Goal: Task Accomplishment & Management: Manage account settings

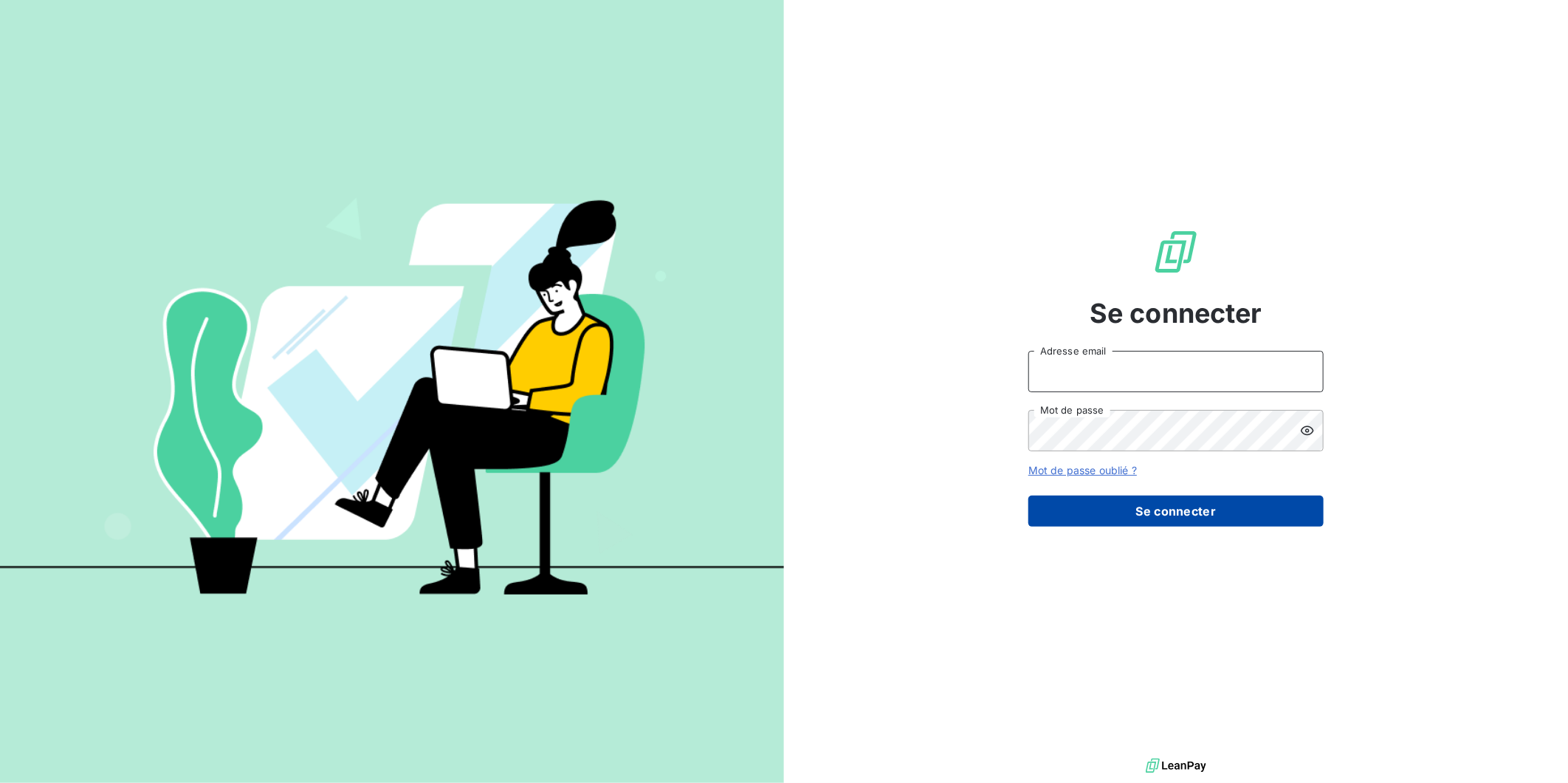
type input "[EMAIL_ADDRESS][DOMAIN_NAME]"
click at [1154, 506] on button "Se connecter" at bounding box center [1176, 510] width 295 height 31
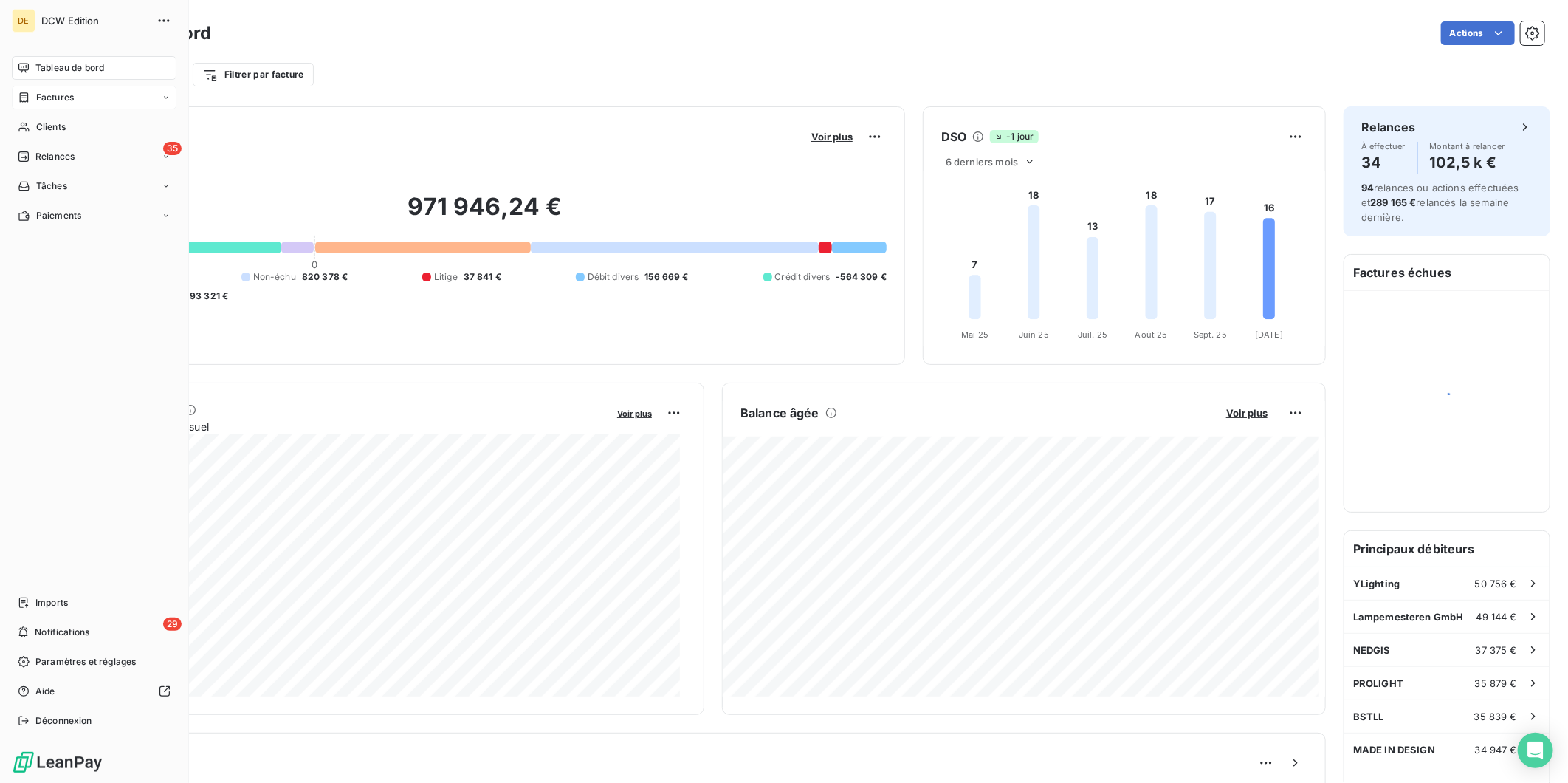
click at [50, 101] on span "Factures" at bounding box center [54, 98] width 38 height 13
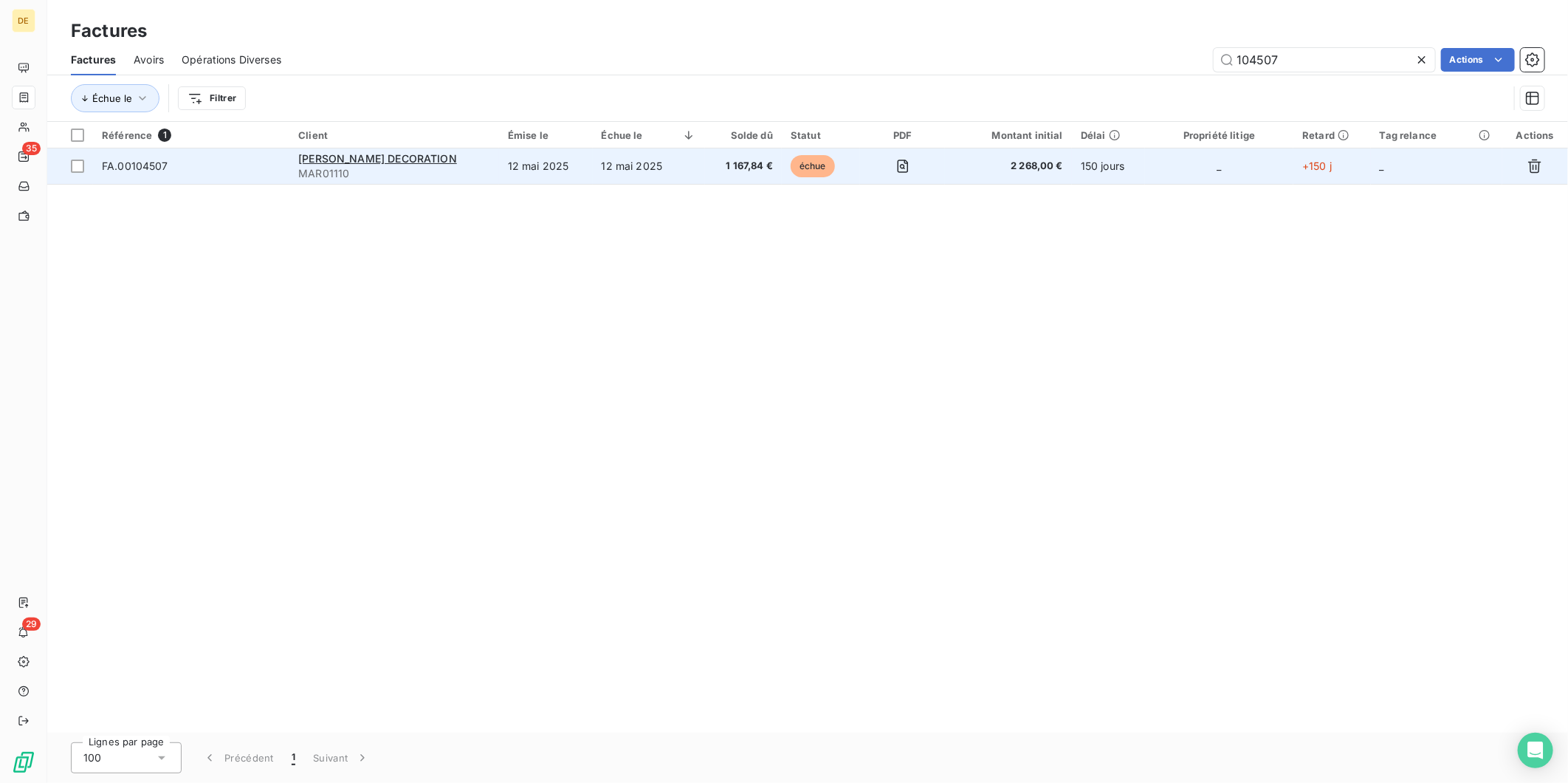
type input "104507"
click at [876, 168] on td at bounding box center [903, 166] width 86 height 36
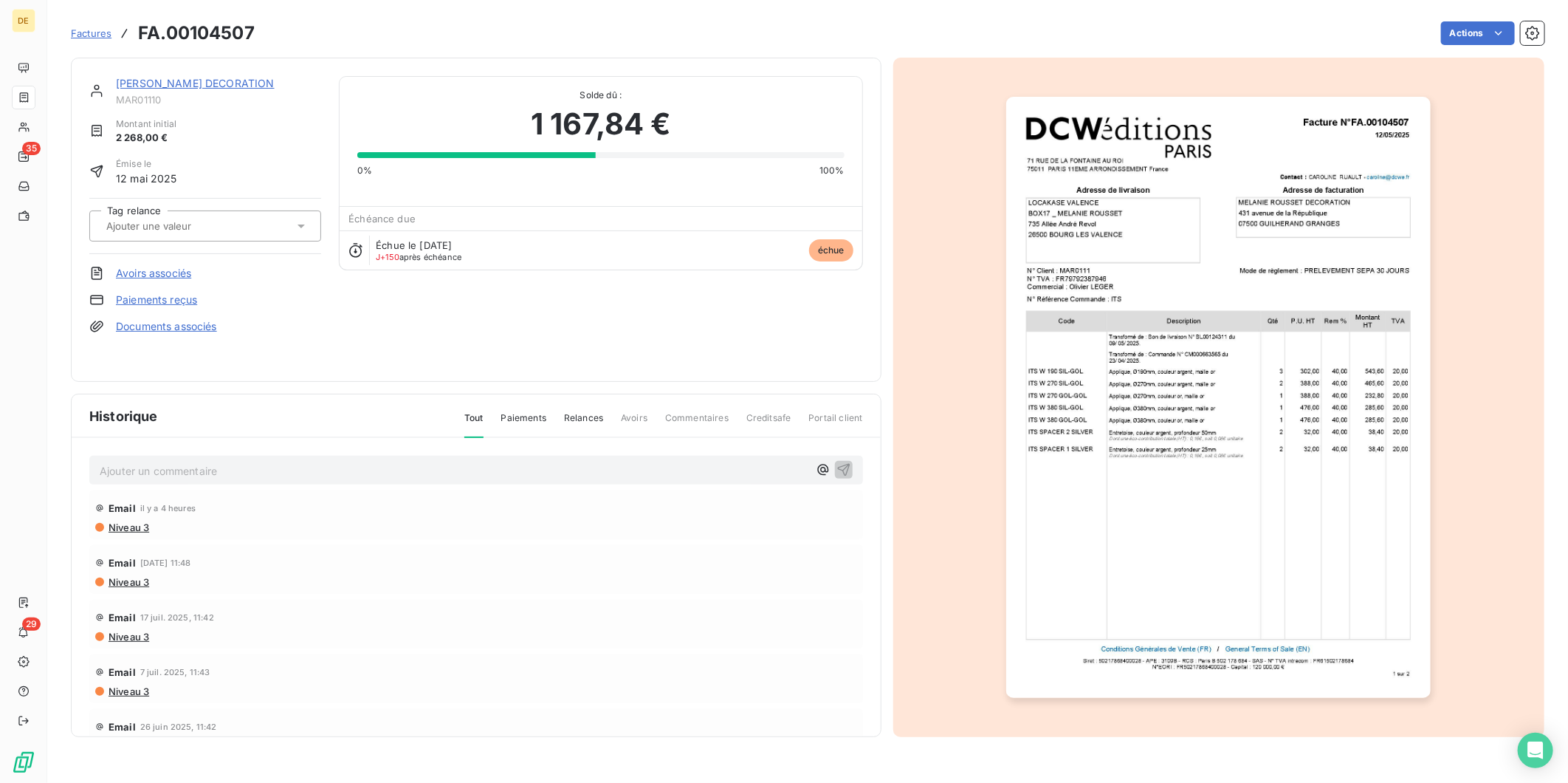
click at [249, 79] on link "[PERSON_NAME] DECORATION" at bounding box center [195, 83] width 158 height 13
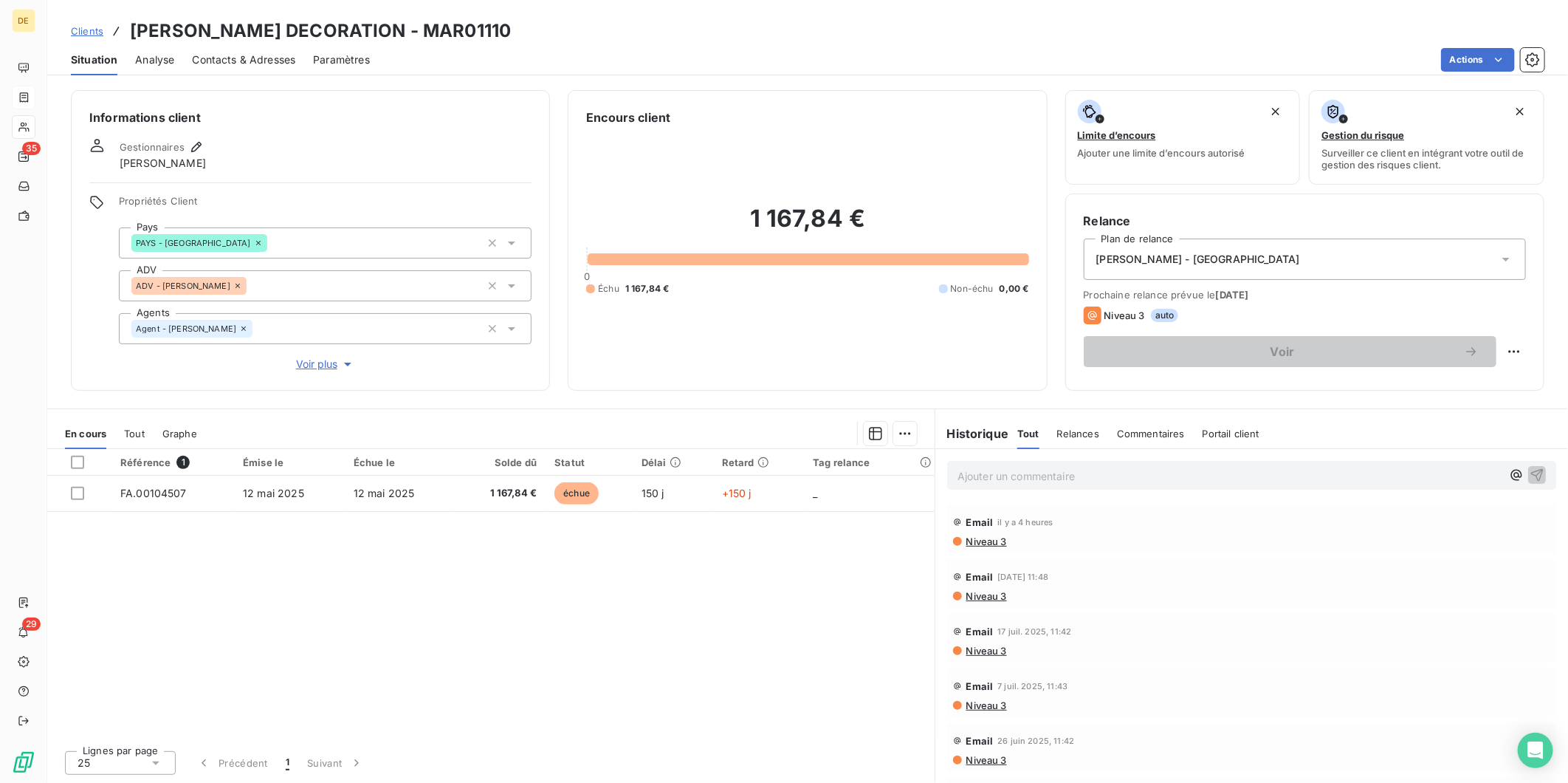
drag, startPoint x: 514, startPoint y: 28, endPoint x: 443, endPoint y: 31, distance: 71.1
click at [443, 31] on h3 "[PERSON_NAME] DECORATION - MAR01110" at bounding box center [320, 31] width 381 height 27
copy h3 "MAR0111"
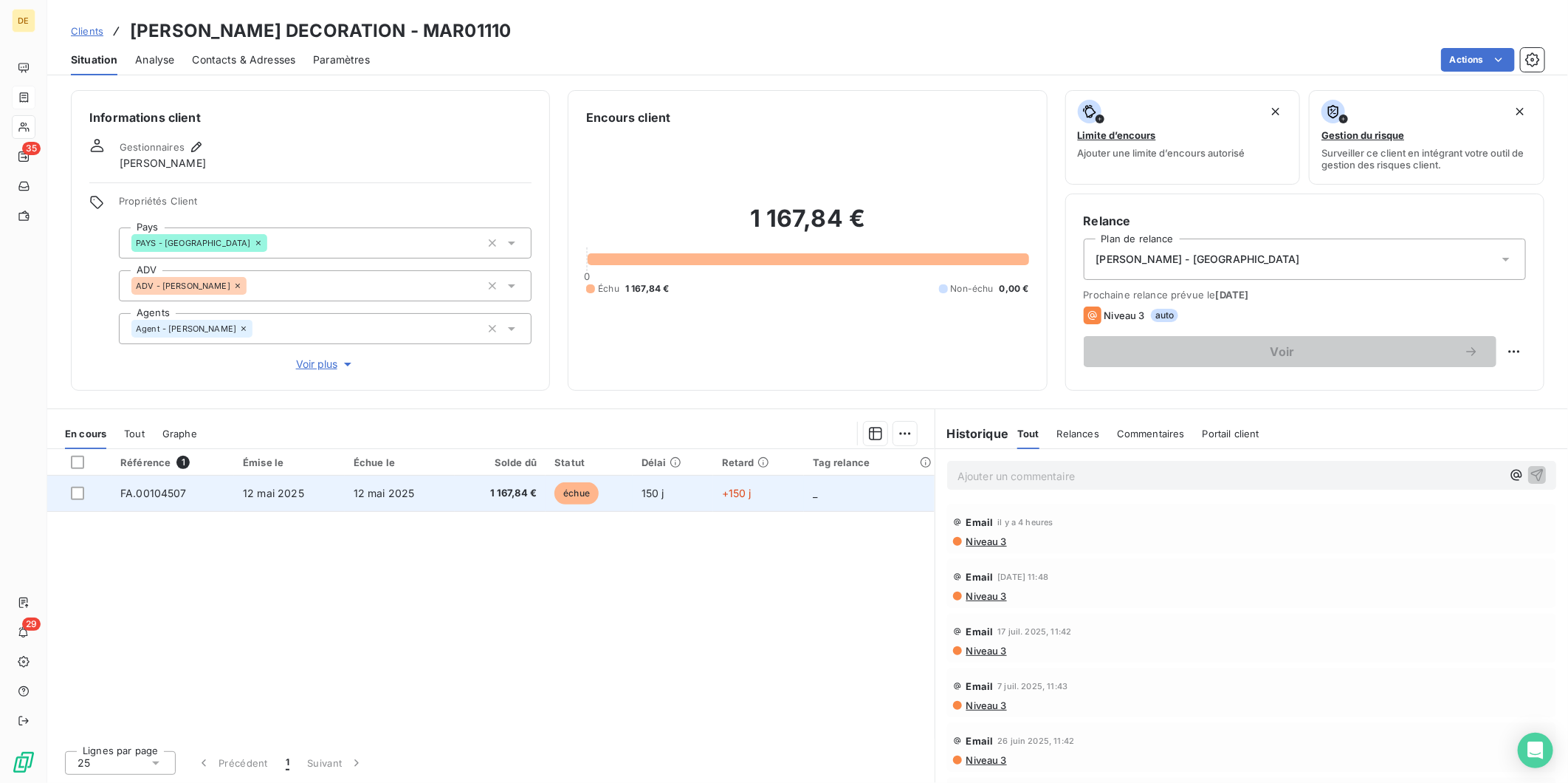
click at [473, 509] on td "1 167,84 €" at bounding box center [500, 493] width 91 height 36
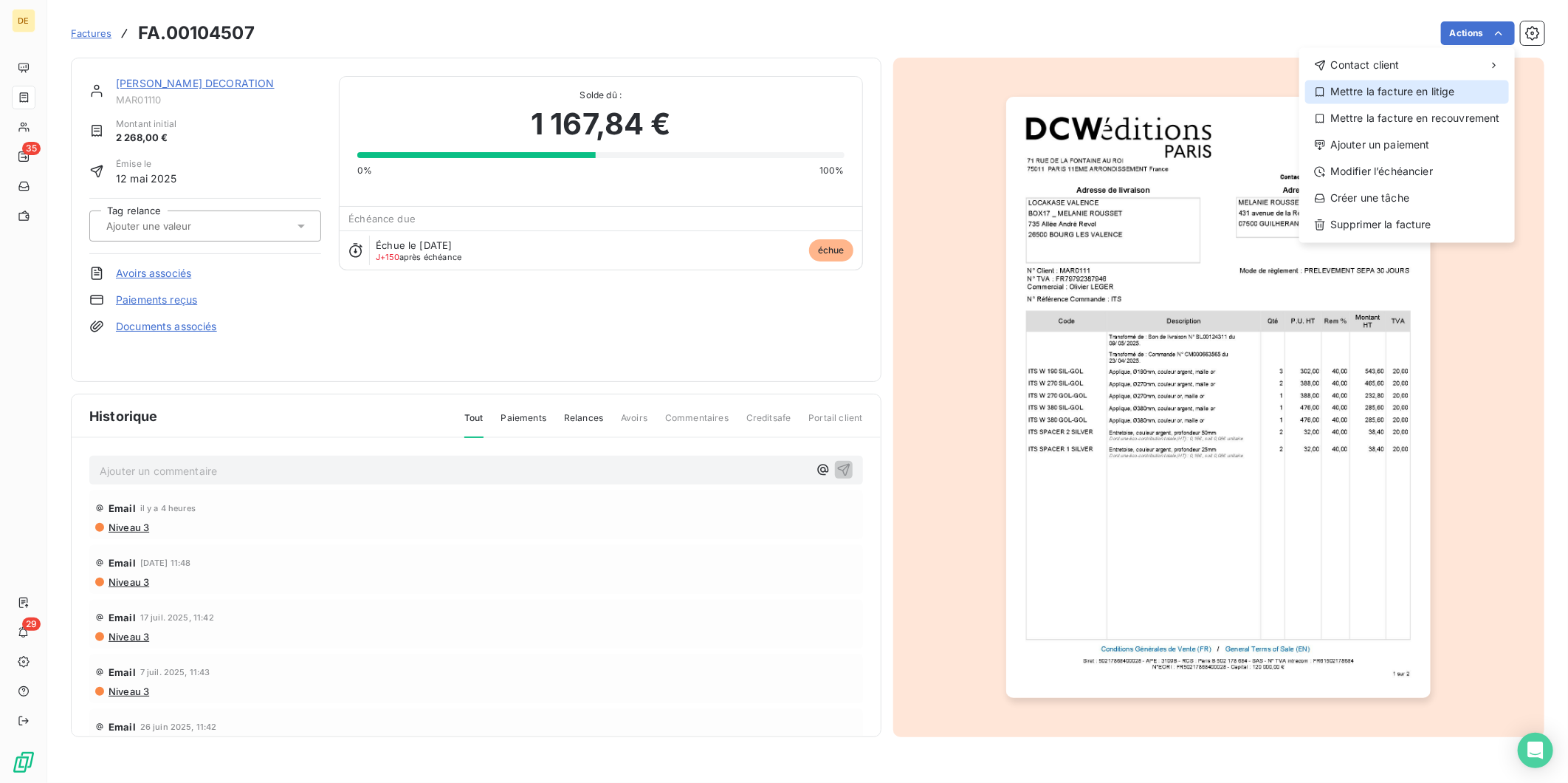
click at [1386, 93] on div "Mettre la facture en litige" at bounding box center [1407, 92] width 203 height 23
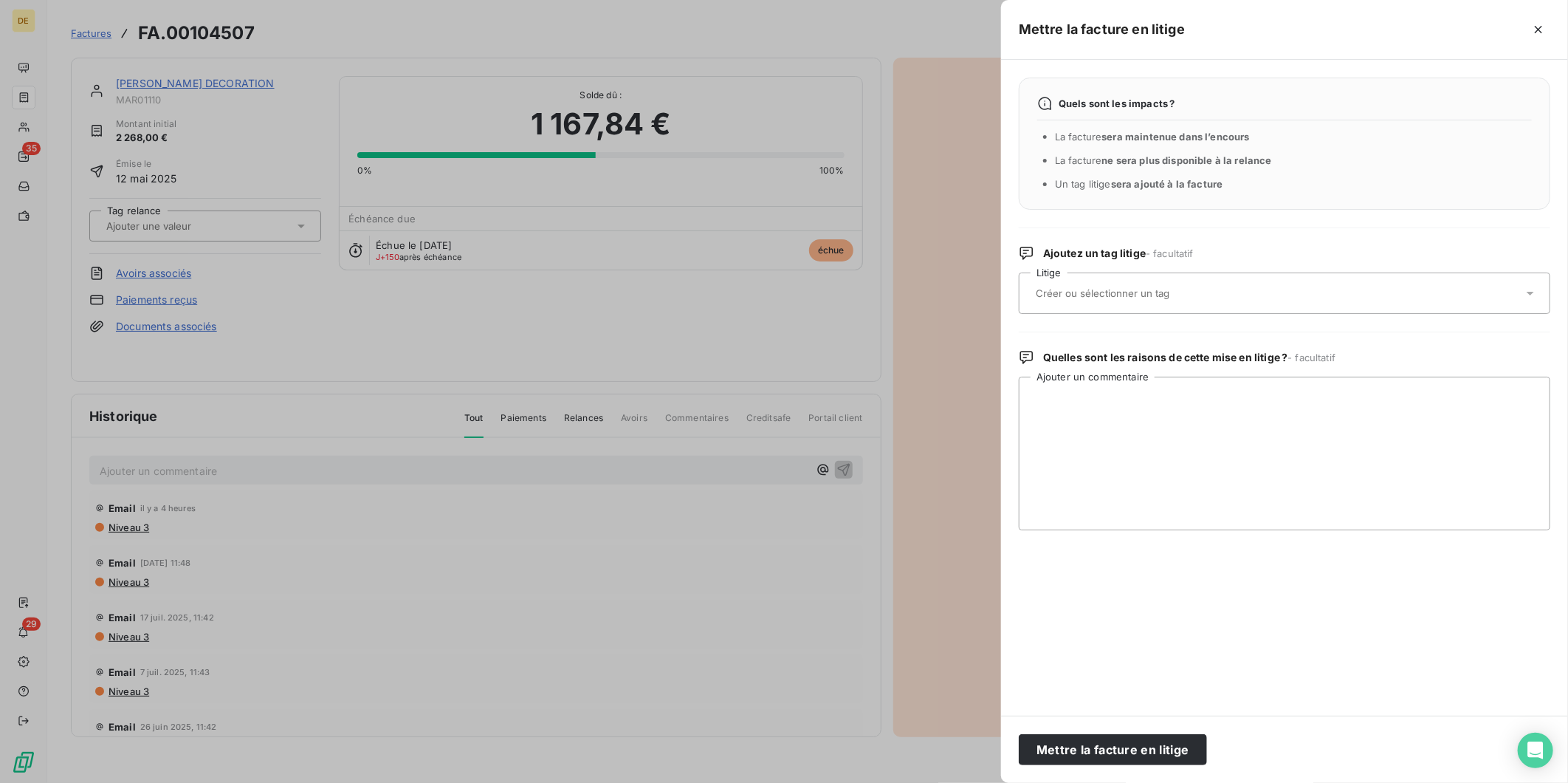
click at [1081, 291] on input "text" at bounding box center [1142, 294] width 215 height 13
click at [1113, 630] on div "Quels sont les impacts ? La facture sera maintenue dans l’encours La facture ne…" at bounding box center [1285, 388] width 567 height 655
click at [1122, 752] on button "Mettre la facture en litige" at bounding box center [1113, 749] width 188 height 31
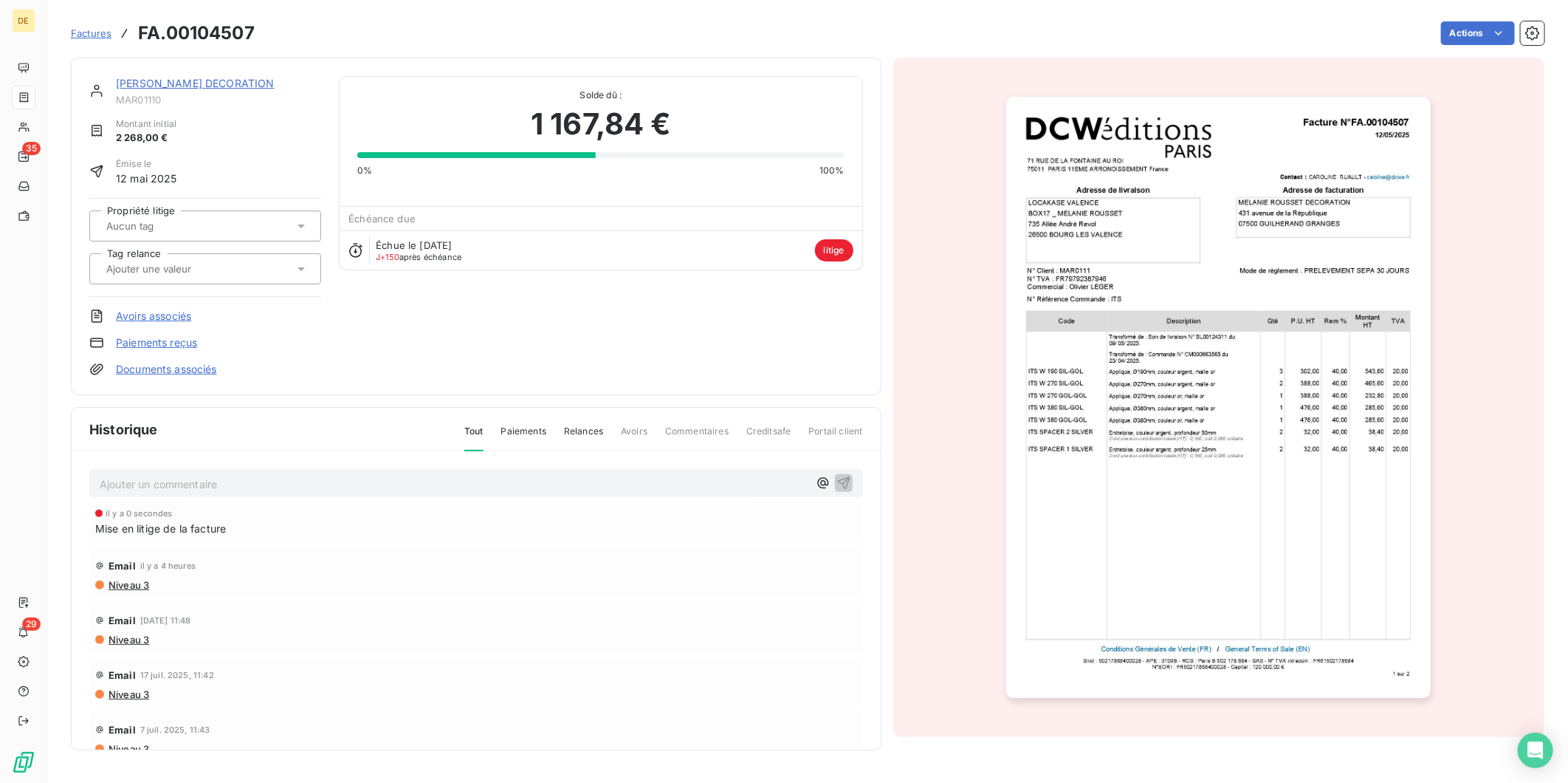
click at [201, 80] on link "[PERSON_NAME] DECORATION" at bounding box center [195, 83] width 158 height 13
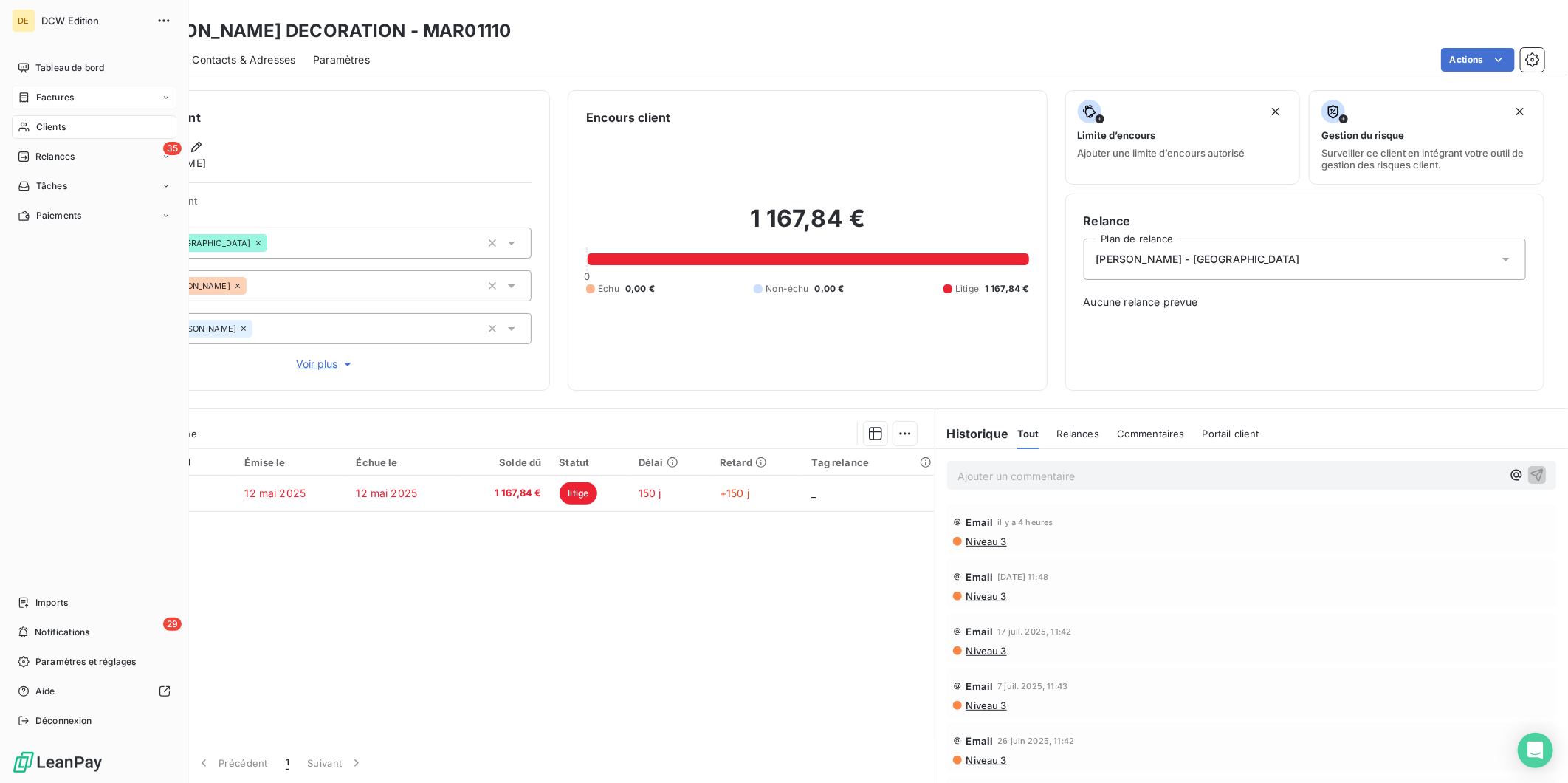
click at [23, 103] on div "Factures" at bounding box center [45, 98] width 56 height 13
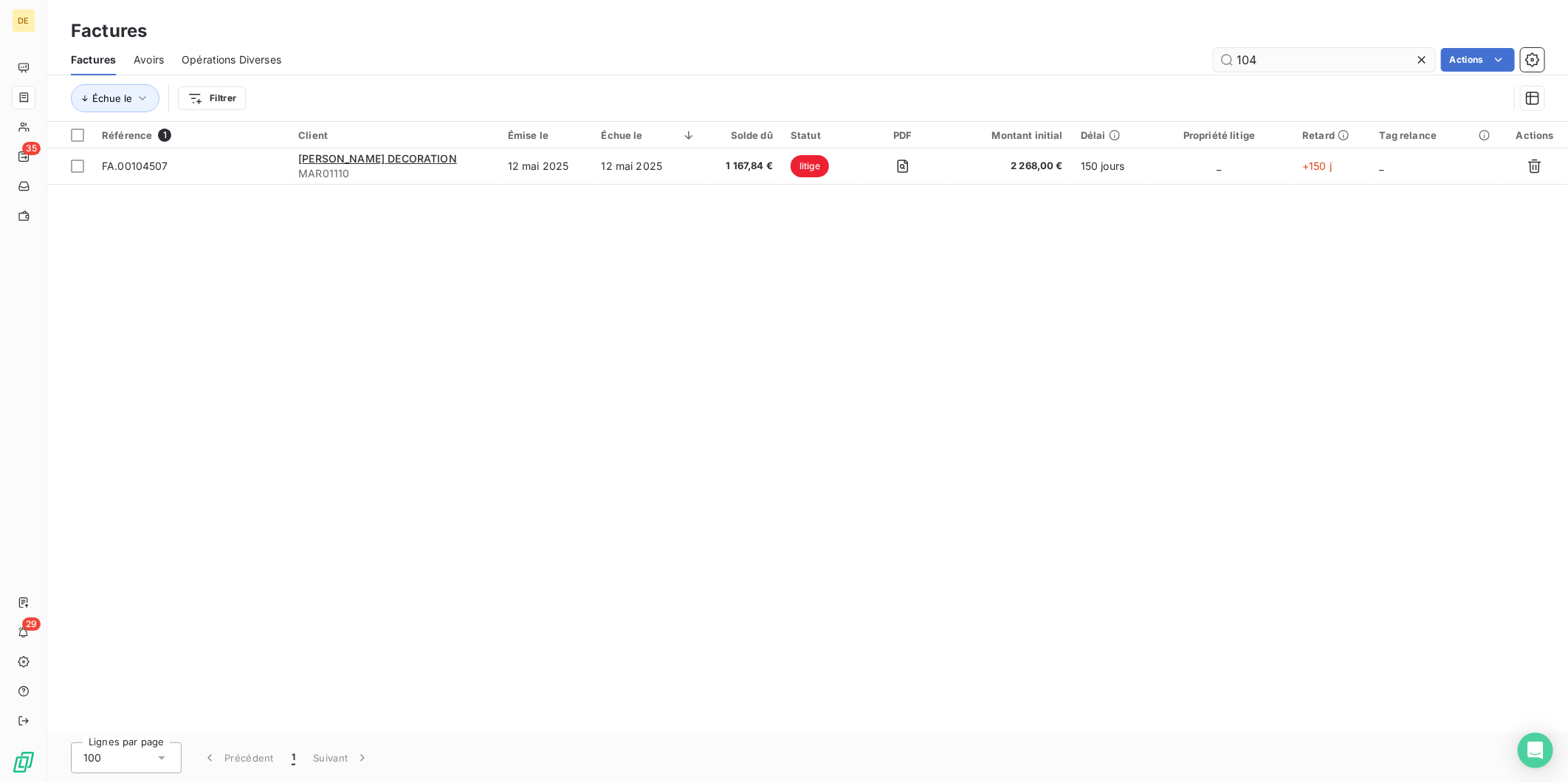
click at [1326, 60] on input "104" at bounding box center [1325, 60] width 222 height 23
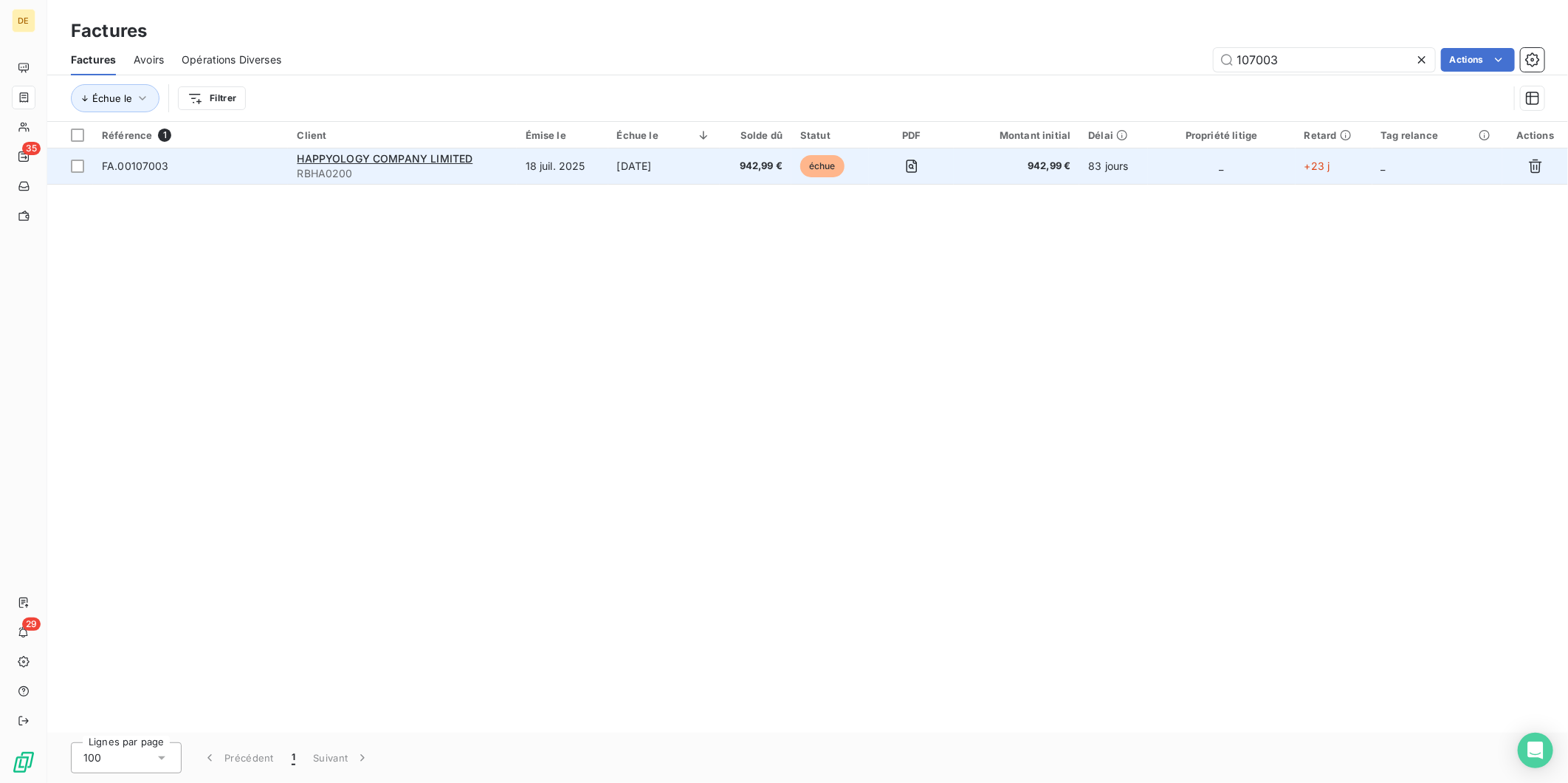
type input "107003"
click at [690, 165] on td "[DATE]" at bounding box center [664, 166] width 112 height 36
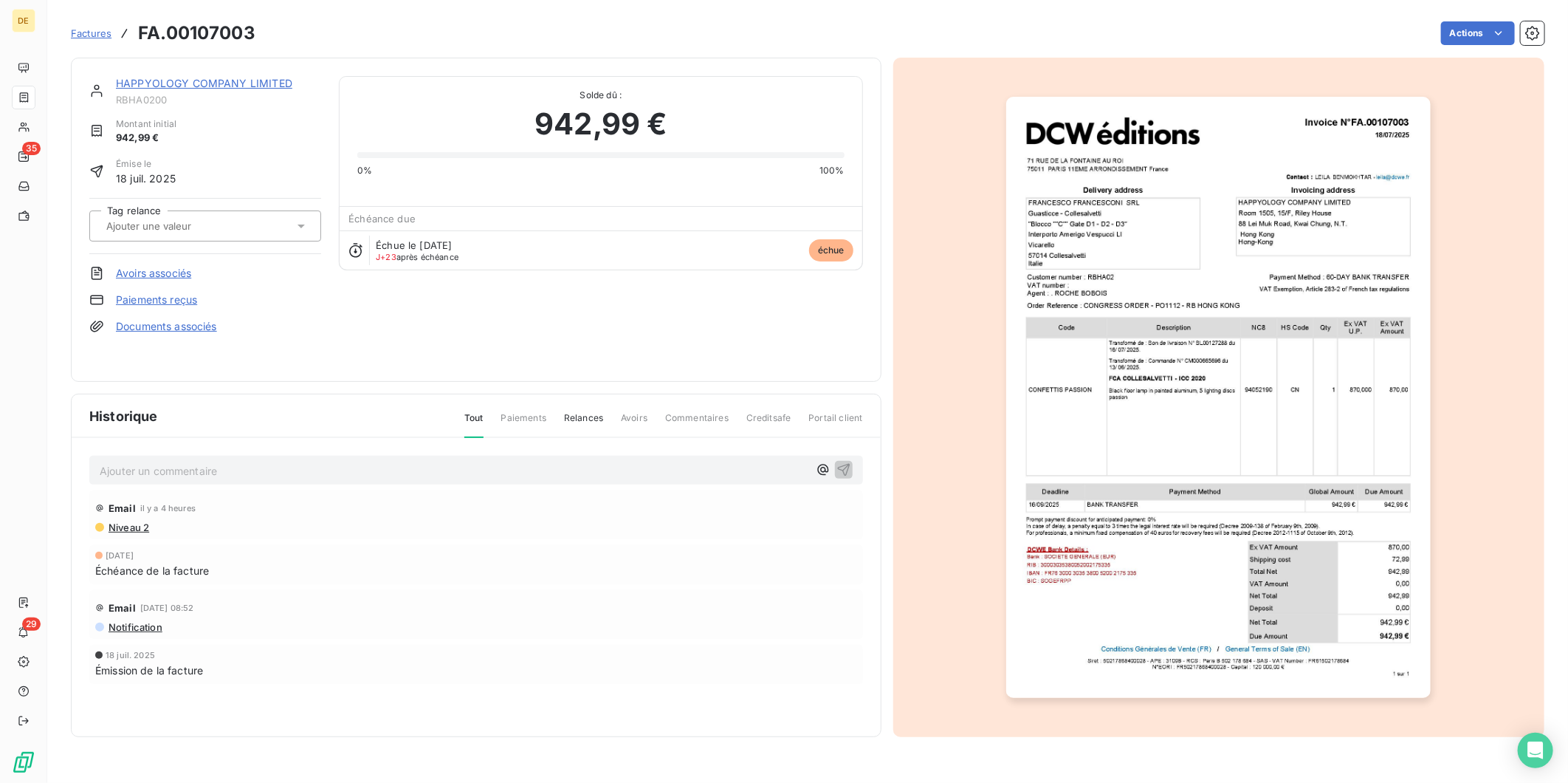
click at [237, 88] on link "HAPPYOLOGY COMPANY LIMITED" at bounding box center [204, 83] width 177 height 13
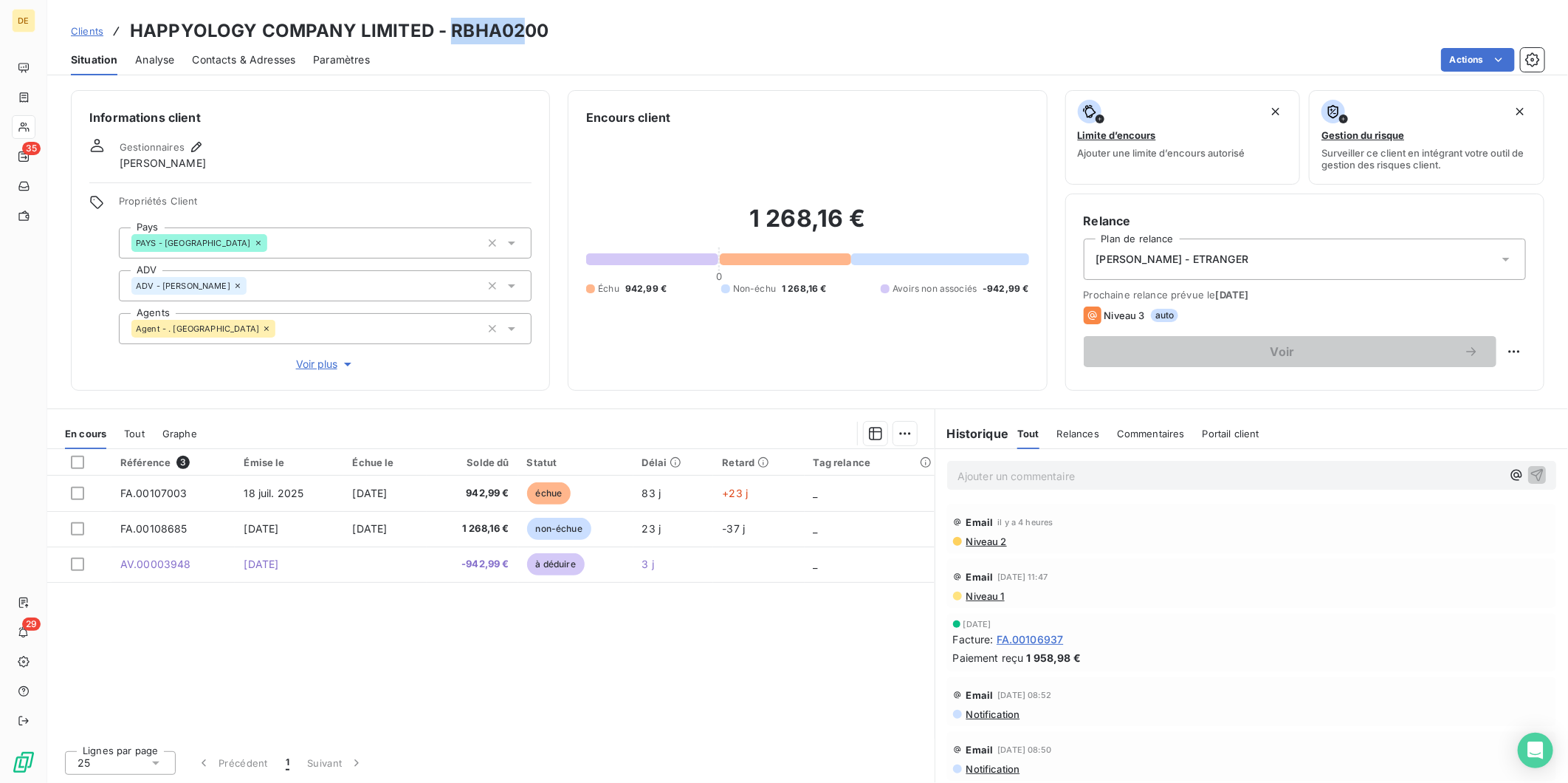
drag, startPoint x: 518, startPoint y: 28, endPoint x: 450, endPoint y: 24, distance: 68.1
click at [450, 24] on h3 "HAPPYOLOGY COMPANY LIMITED - RBHA0200" at bounding box center [339, 31] width 419 height 27
copy h3 "RBHA02"
